Goal: Find contact information: Find contact information

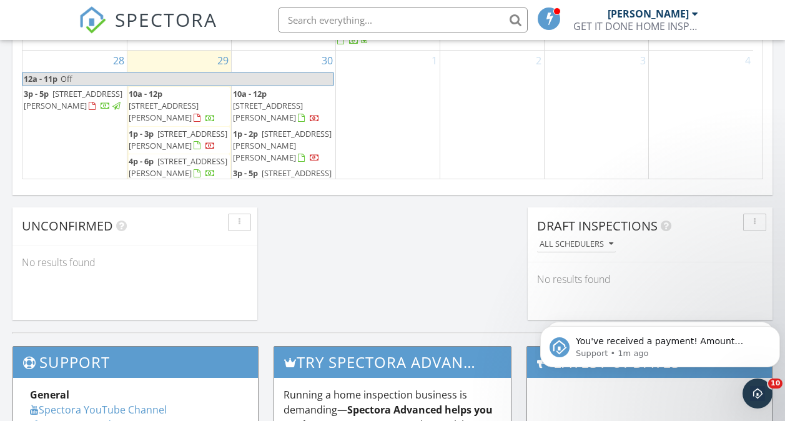
scroll to position [908, 0]
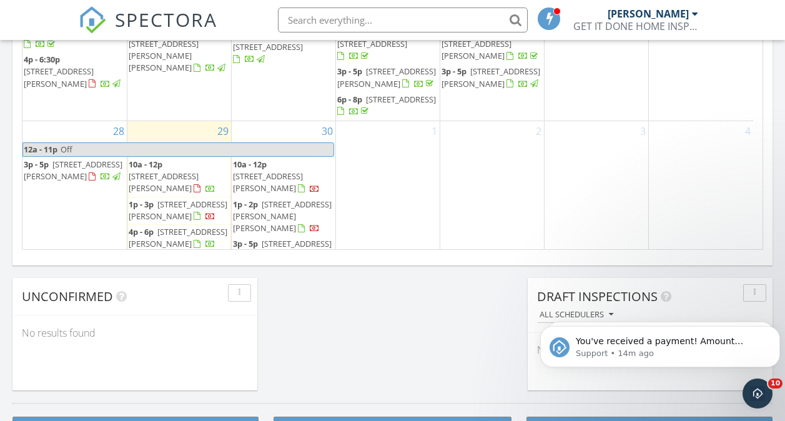
click at [278, 170] on span "3217 Canterbury Trail, Rex 30273" at bounding box center [268, 181] width 70 height 23
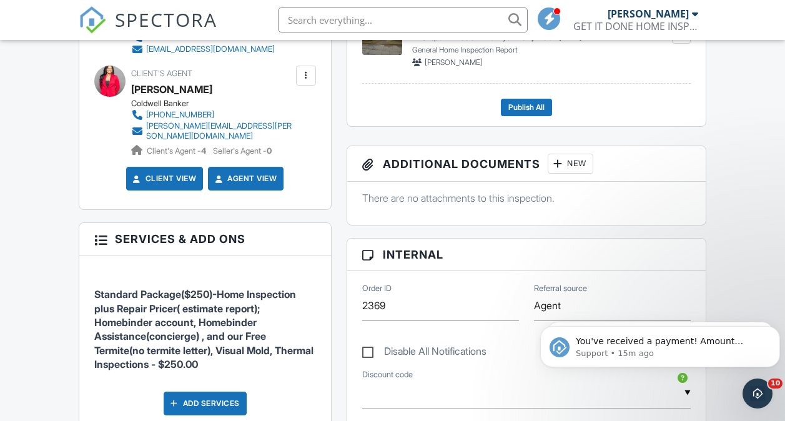
scroll to position [317, 0]
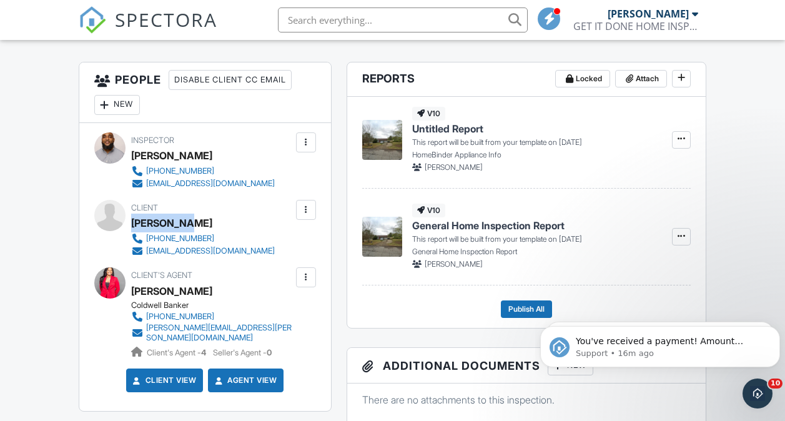
drag, startPoint x: 268, startPoint y: 230, endPoint x: 134, endPoint y: 219, distance: 134.6
click at [134, 219] on div "Client Jesus Diaz 256-572-2967 joeljd4@gmail.com" at bounding box center [232, 228] width 203 height 57
copy div "Jesus Diaz"
drag, startPoint x: 238, startPoint y: 242, endPoint x: 143, endPoint y: 235, distance: 95.7
click at [143, 235] on div "Client Jesus Diaz 256-572-2967 joeljd4@gmail.com" at bounding box center [232, 228] width 203 height 57
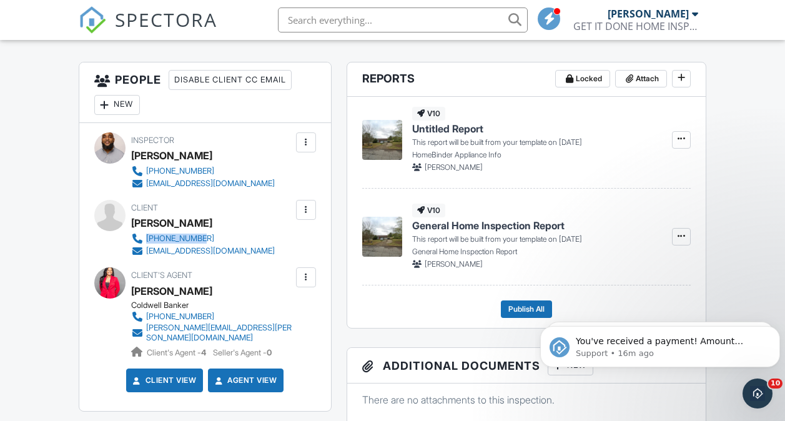
copy link "256-572-2967"
drag, startPoint x: 271, startPoint y: 250, endPoint x: 140, endPoint y: 251, distance: 131.7
click at [140, 251] on div "Client Jesus Diaz 256-572-2967 joeljd4@gmail.com" at bounding box center [232, 228] width 203 height 57
copy link "joeljd4@gmail.com"
drag, startPoint x: 268, startPoint y: 293, endPoint x: 131, endPoint y: 291, distance: 136.7
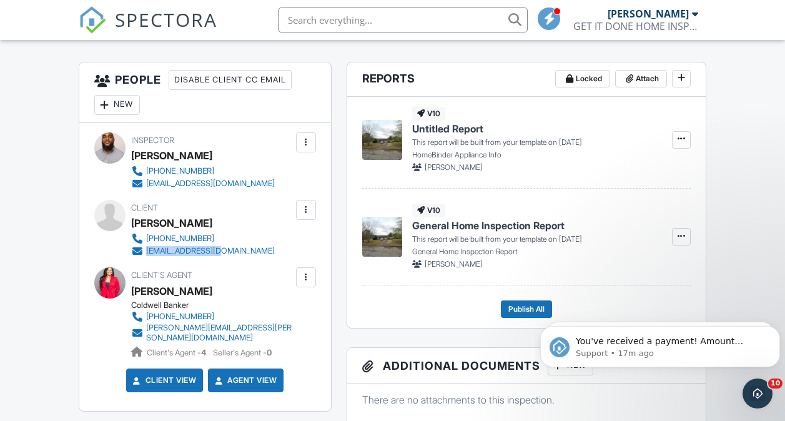
click at [131, 291] on div "Jamilla Austin" at bounding box center [217, 290] width 172 height 19
copy div "Jamilla Austin"
drag, startPoint x: 239, startPoint y: 305, endPoint x: 239, endPoint y: 322, distance: 16.9
click at [239, 322] on div "Coldwell Banker 404-566-0952 jamila.austin@cbrealty.com Client's Agent - 4 Sell…" at bounding box center [217, 329] width 172 height 58
drag, startPoint x: 239, startPoint y: 322, endPoint x: 276, endPoint y: 323, distance: 37.5
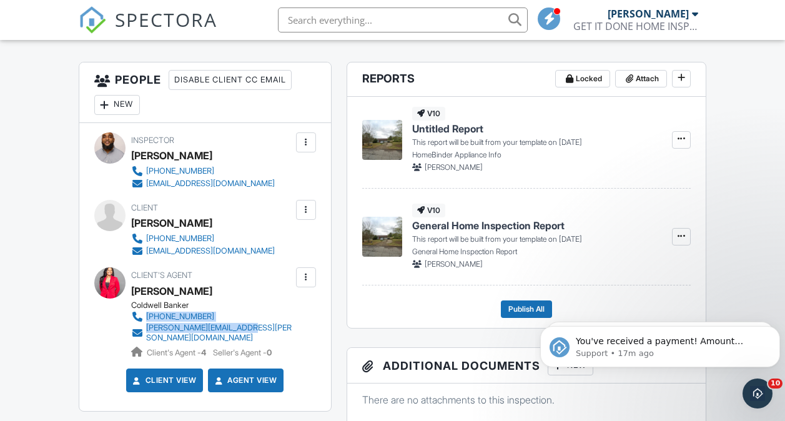
click at [276, 323] on link "jamila.austin@cbrealty.com" at bounding box center [212, 333] width 162 height 20
click at [249, 295] on div "Jamilla Austin" at bounding box center [217, 290] width 172 height 19
drag, startPoint x: 305, startPoint y: 323, endPoint x: 145, endPoint y: 327, distance: 159.2
click at [145, 327] on div "Client's Agent Jamilla Austin Coldwell Banker 404-566-0952 jamila.austin@cbreal…" at bounding box center [242, 312] width 222 height 91
copy div "jamila.austin@cbrealty.com"
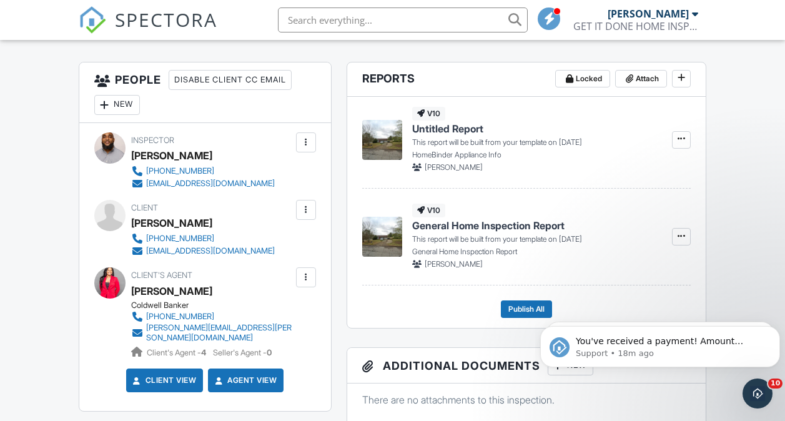
click at [295, 312] on div "Client's Agent Jamilla Austin Coldwell Banker 404-566-0952 jamila.austin@cbreal…" at bounding box center [242, 312] width 222 height 91
drag, startPoint x: 283, startPoint y: 312, endPoint x: 147, endPoint y: 316, distance: 135.5
click at [147, 316] on div "Coldwell Banker 404-566-0952 jamila.austin@cbrealty.com Client's Agent - 4 Sell…" at bounding box center [217, 329] width 172 height 58
copy div "404-566-0952"
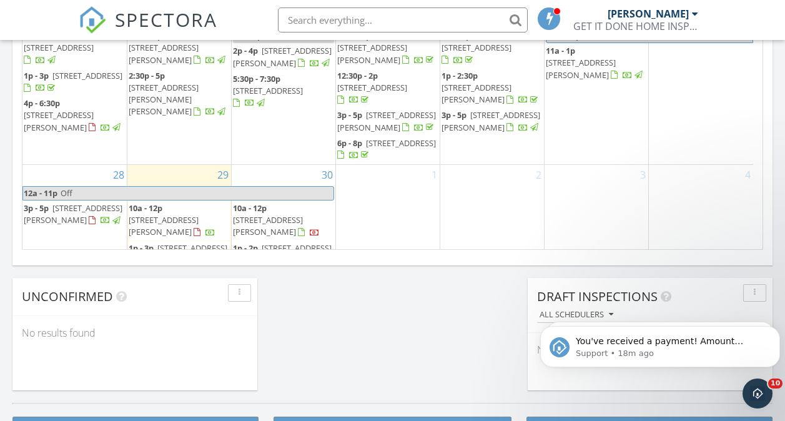
scroll to position [279, 0]
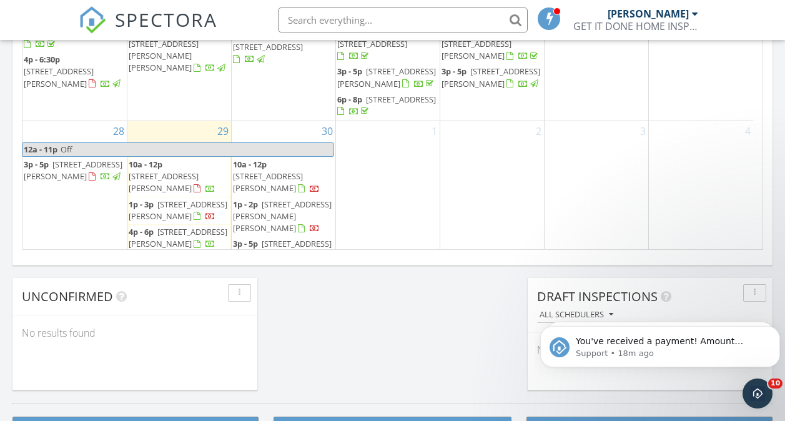
click at [250, 198] on span "799 Hammond Dr 314, Sandy Springs 30328" at bounding box center [282, 215] width 99 height 35
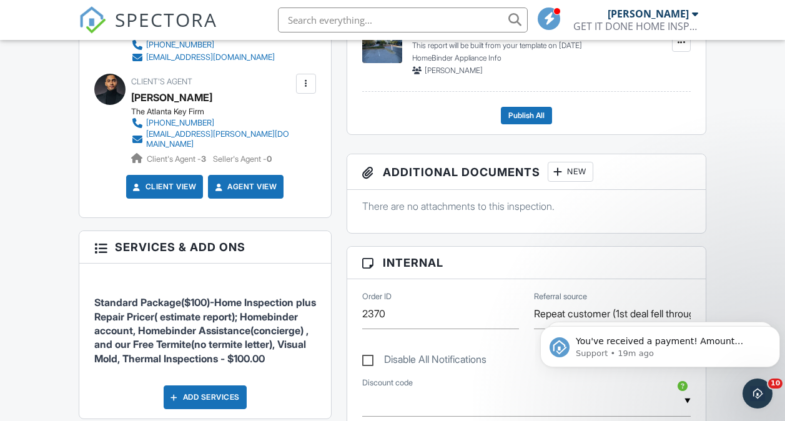
scroll to position [441, 0]
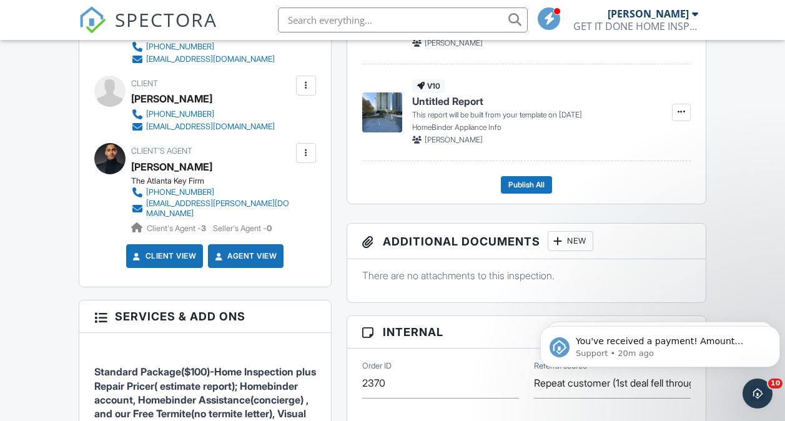
drag, startPoint x: 235, startPoint y: 94, endPoint x: 132, endPoint y: 100, distance: 102.5
click at [132, 100] on div "Sharina Harris" at bounding box center [208, 98] width 154 height 19
copy div "Sharina Harris"
drag, startPoint x: 280, startPoint y: 120, endPoint x: 149, endPoint y: 118, distance: 131.1
click at [149, 118] on div "Client Sharina Harris 470-334-4747 sharinaharris13@gmail.com" at bounding box center [232, 104] width 203 height 57
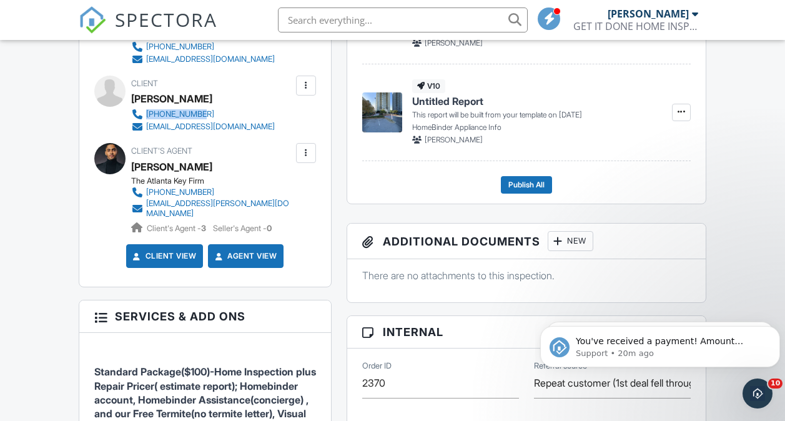
copy div "470-334-4747"
drag, startPoint x: 274, startPoint y: 125, endPoint x: 143, endPoint y: 127, distance: 131.1
click at [143, 127] on div "Client Sharina Harris 470-334-4747 sharinaharris13@gmail.com" at bounding box center [232, 104] width 203 height 57
copy link "sharinaharris13@gmail.com"
drag, startPoint x: 278, startPoint y: 162, endPoint x: 132, endPoint y: 174, distance: 146.6
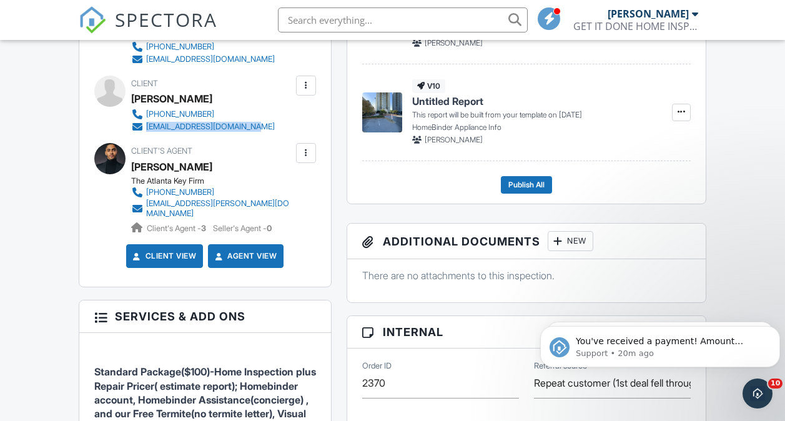
click at [132, 174] on div "Sherwin McDonald" at bounding box center [217, 166] width 172 height 19
copy div "Sherwin McDonald"
drag, startPoint x: 292, startPoint y: 192, endPoint x: 146, endPoint y: 189, distance: 146.1
click at [146, 189] on div "Client's Agent Sherwin McDonald The Atlanta Key Firm 404-664-6303 sherwin.a.mcd…" at bounding box center [242, 188] width 222 height 91
copy div "404-664-6303"
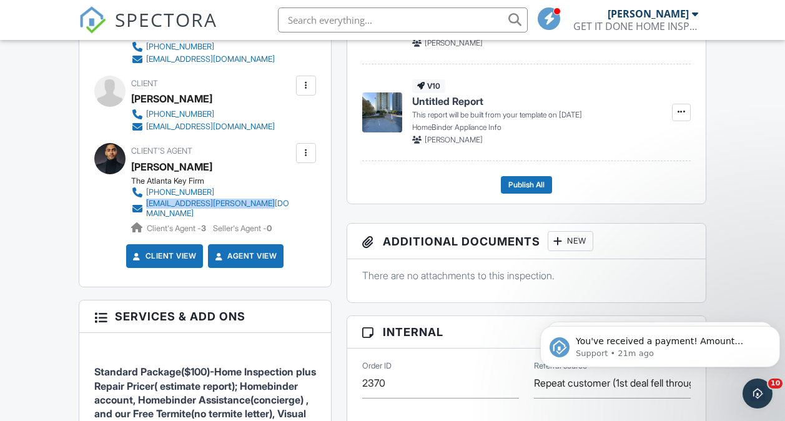
drag, startPoint x: 305, startPoint y: 200, endPoint x: 145, endPoint y: 202, distance: 160.4
click at [145, 202] on div "Client's Agent Sherwin McDonald The Atlanta Key Firm 404-664-6303 sherwin.a.mcd…" at bounding box center [242, 188] width 222 height 91
copy div "sherwin.a.mcdonald@gmail.com"
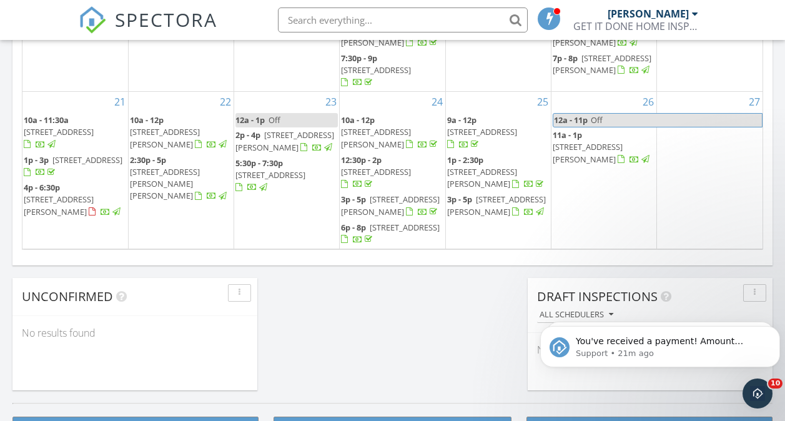
scroll to position [270, 0]
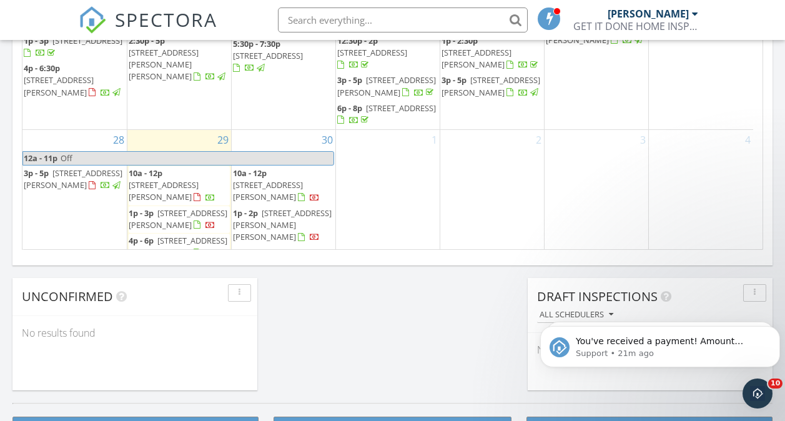
drag, startPoint x: 300, startPoint y: 251, endPoint x: 288, endPoint y: 240, distance: 15.9
click at [288, 247] on span "[STREET_ADDRESS]" at bounding box center [297, 252] width 70 height 11
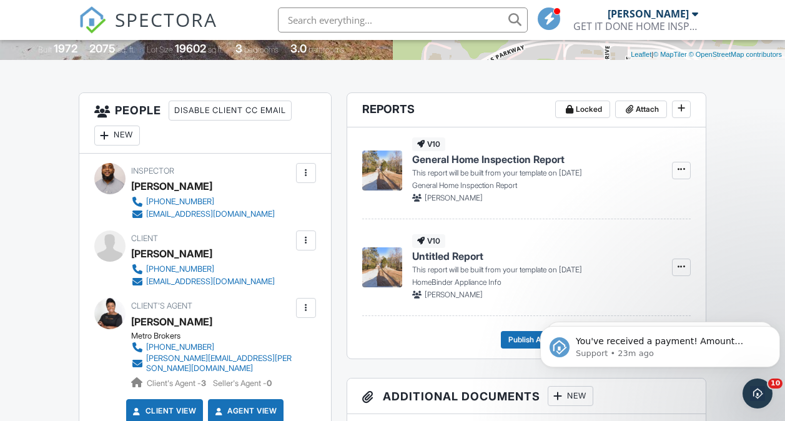
scroll to position [335, 0]
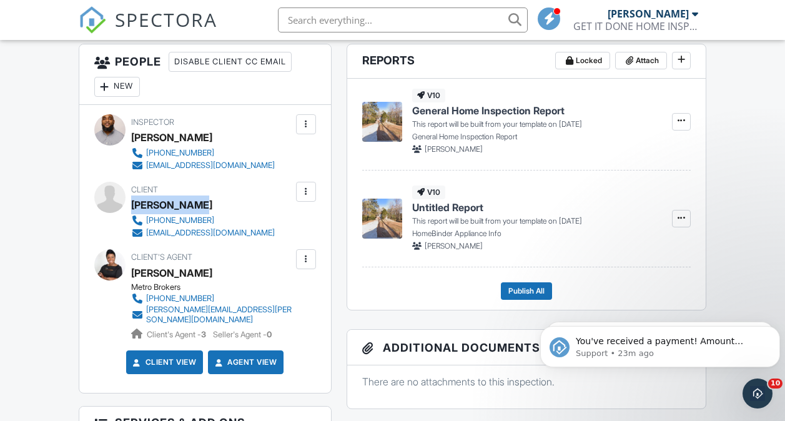
drag, startPoint x: 260, startPoint y: 203, endPoint x: 132, endPoint y: 208, distance: 128.0
click at [132, 208] on div "[PERSON_NAME]" at bounding box center [208, 204] width 154 height 19
copy div "[PERSON_NAME]"
drag, startPoint x: 263, startPoint y: 216, endPoint x: 147, endPoint y: 218, distance: 116.7
click at [147, 218] on div "[PHONE_NUMBER] [EMAIL_ADDRESS][DOMAIN_NAME]" at bounding box center [208, 226] width 154 height 25
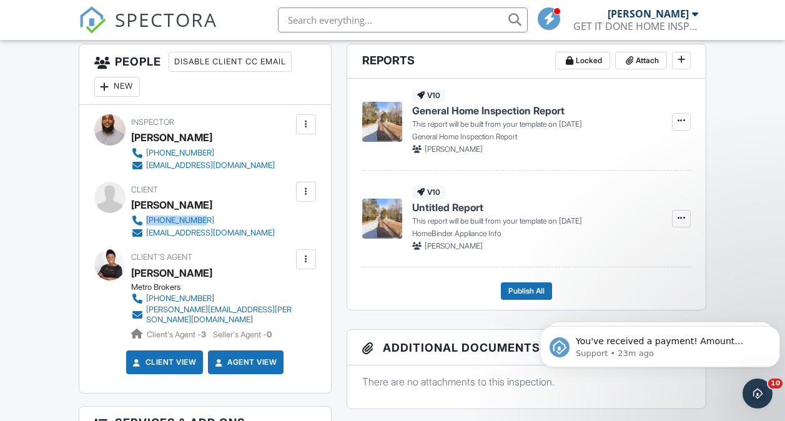
copy div "[PHONE_NUMBER]"
drag, startPoint x: 279, startPoint y: 232, endPoint x: 142, endPoint y: 237, distance: 137.4
click at [142, 237] on div "Client [PERSON_NAME] [PHONE_NUMBER] [EMAIL_ADDRESS][DOMAIN_NAME]" at bounding box center [232, 210] width 203 height 57
copy link "[EMAIL_ADDRESS][DOMAIN_NAME]"
drag, startPoint x: 248, startPoint y: 270, endPoint x: 131, endPoint y: 273, distance: 117.4
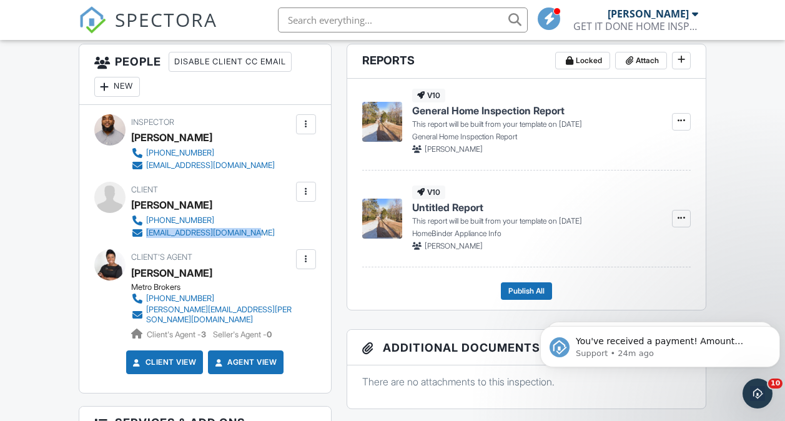
click at [131, 273] on div "[PERSON_NAME]" at bounding box center [217, 272] width 172 height 19
copy div "[PERSON_NAME]"
drag, startPoint x: 285, startPoint y: 301, endPoint x: 144, endPoint y: 295, distance: 141.2
click at [144, 295] on div "Metro Brokers [PHONE_NUMBER] [PERSON_NAME][EMAIL_ADDRESS][PERSON_NAME][DOMAIN_N…" at bounding box center [217, 311] width 172 height 58
copy link "[PHONE_NUMBER]"
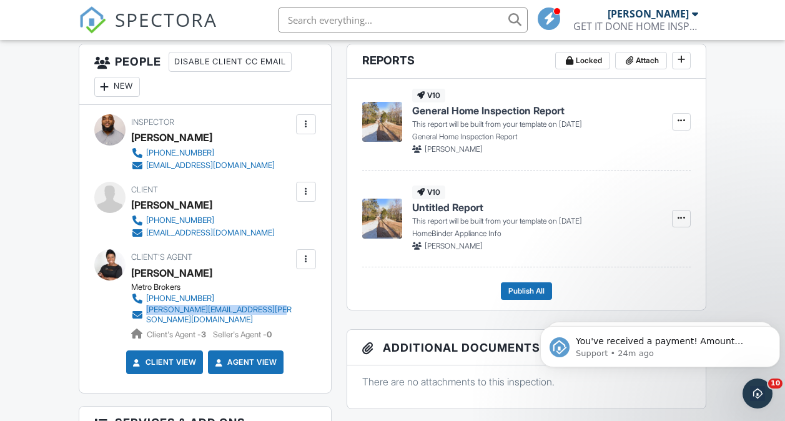
drag, startPoint x: 300, startPoint y: 310, endPoint x: 147, endPoint y: 310, distance: 152.9
click at [147, 310] on div "Client's Agent [PERSON_NAME] Metro Brokers [PHONE_NUMBER] [PERSON_NAME][EMAIL_A…" at bounding box center [242, 294] width 222 height 91
copy div "[PERSON_NAME][EMAIL_ADDRESS][PERSON_NAME][DOMAIN_NAME]"
